Goal: Find specific page/section: Find specific page/section

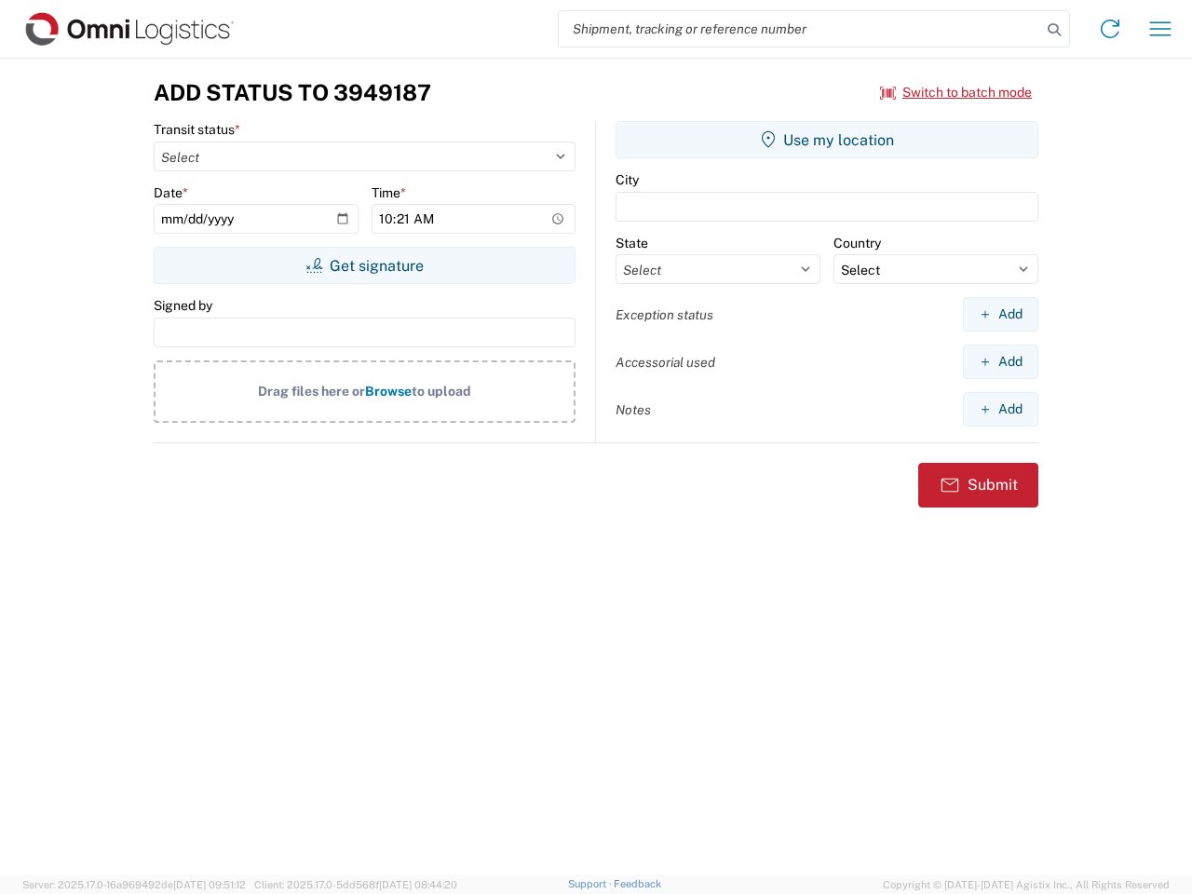
click at [800, 29] on input "search" at bounding box center [800, 28] width 482 height 35
click at [1054, 30] on icon at bounding box center [1054, 30] width 26 height 26
click at [1110, 29] on icon at bounding box center [1110, 29] width 30 height 30
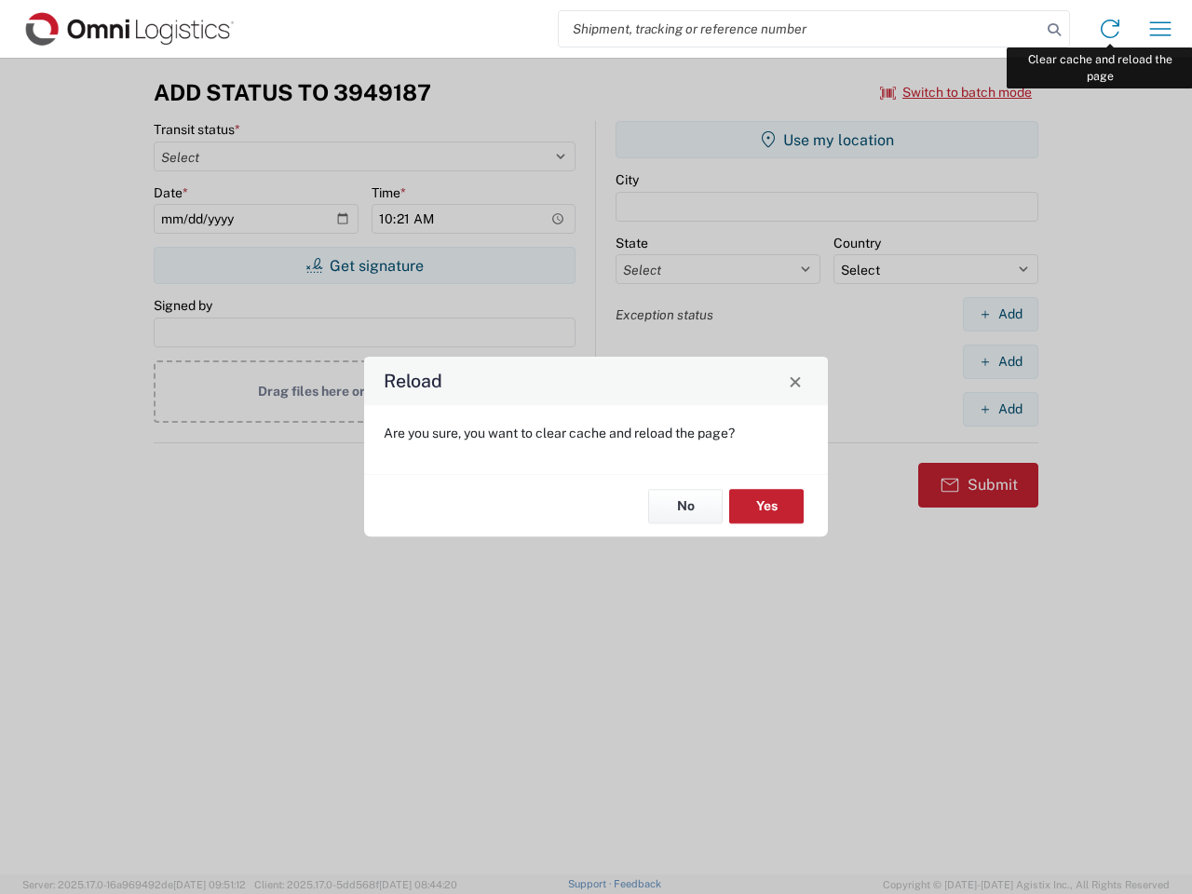
click at [1160, 29] on div "Reload Are you sure, you want to clear cache and reload the page? No Yes" at bounding box center [596, 447] width 1192 height 894
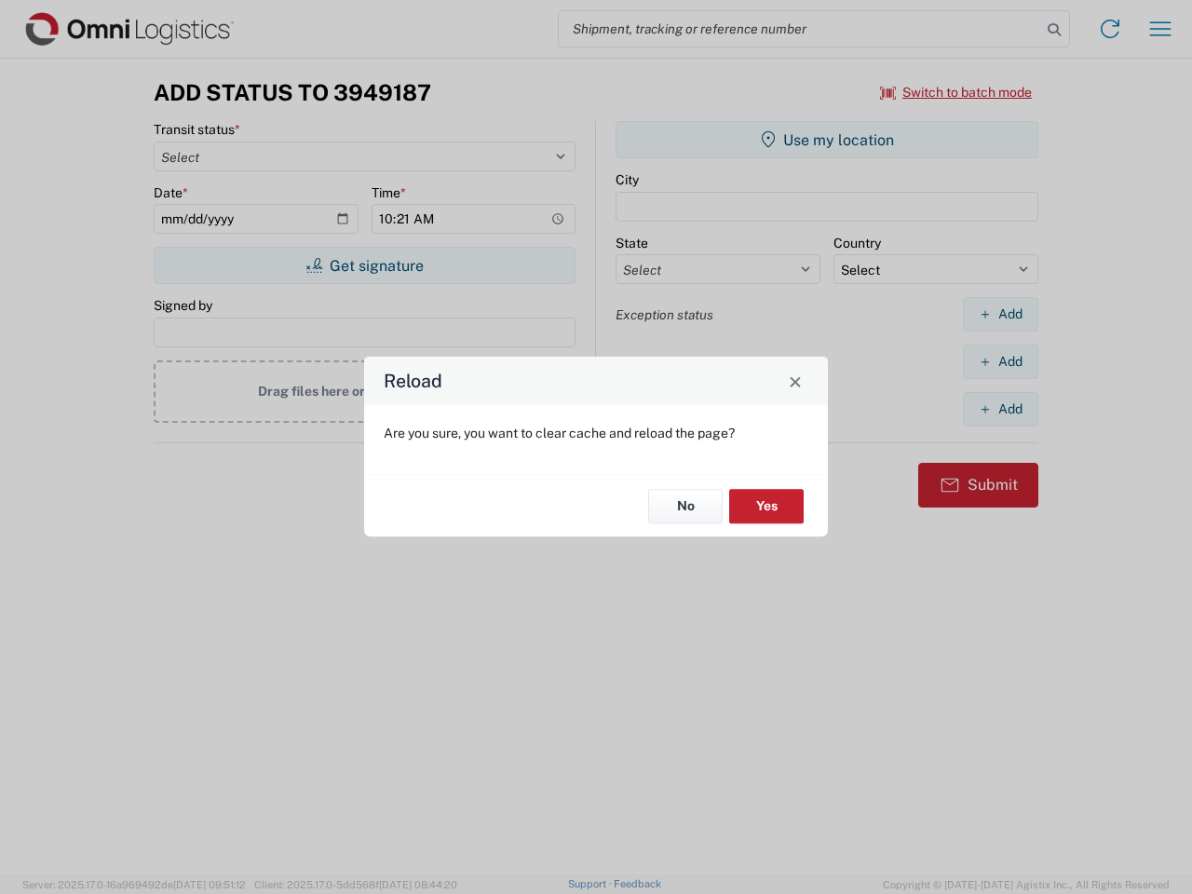
click at [957, 92] on div "Reload Are you sure, you want to clear cache and reload the page? No Yes" at bounding box center [596, 447] width 1192 height 894
click at [364, 265] on div "Reload Are you sure, you want to clear cache and reload the page? No Yes" at bounding box center [596, 447] width 1192 height 894
click at [827, 140] on div "Reload Are you sure, you want to clear cache and reload the page? No Yes" at bounding box center [596, 447] width 1192 height 894
click at [1000, 314] on div "Reload Are you sure, you want to clear cache and reload the page? No Yes" at bounding box center [596, 447] width 1192 height 894
click at [1000, 361] on div "Reload Are you sure, you want to clear cache and reload the page? No Yes" at bounding box center [596, 447] width 1192 height 894
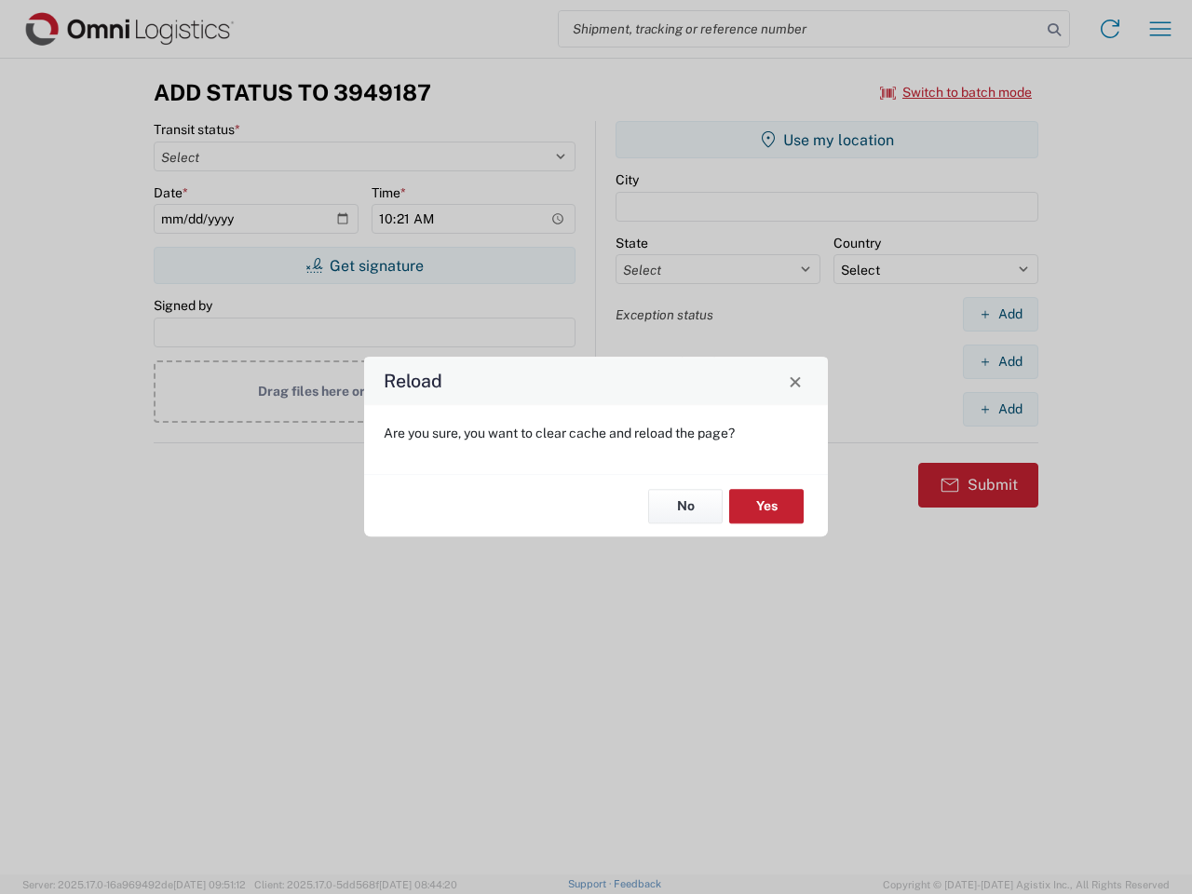
click at [1000, 409] on div "Reload Are you sure, you want to clear cache and reload the page? No Yes" at bounding box center [596, 447] width 1192 height 894
